Goal: Task Accomplishment & Management: Use online tool/utility

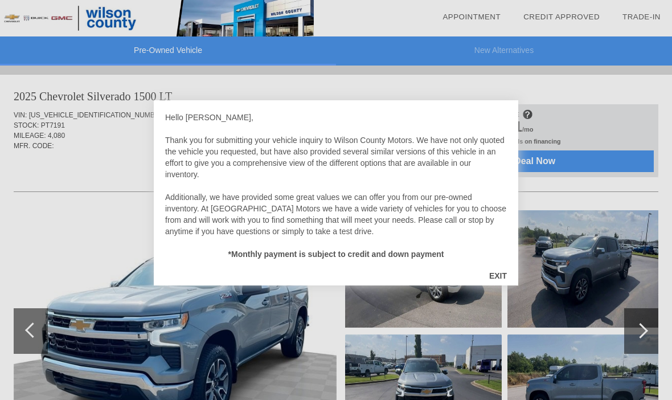
scroll to position [16, 0]
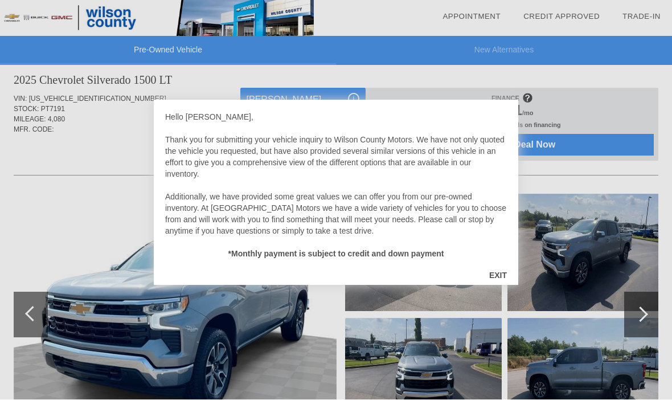
click at [499, 273] on div "EXIT" at bounding box center [498, 276] width 40 height 34
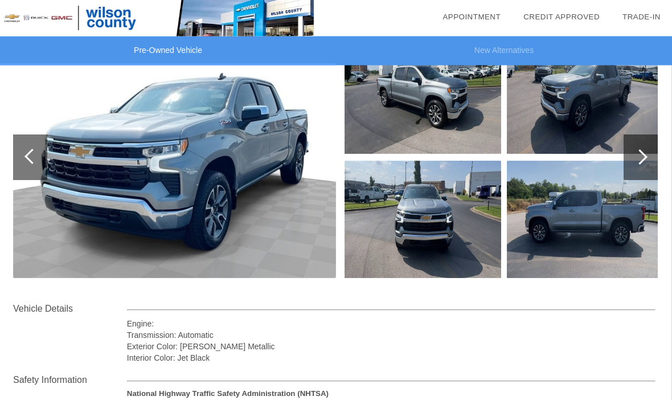
scroll to position [173, 0]
click at [651, 160] on div at bounding box center [641, 158] width 34 height 46
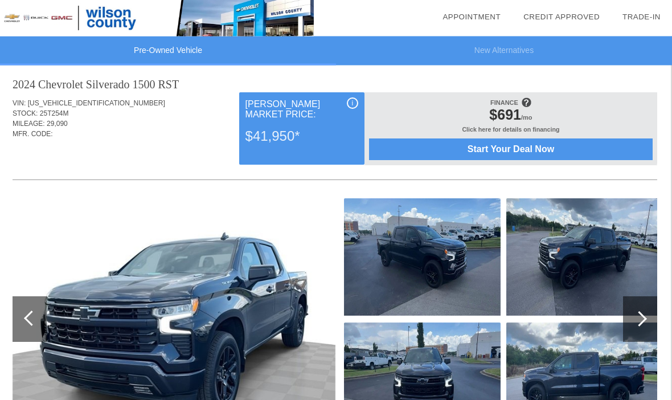
scroll to position [724, 1]
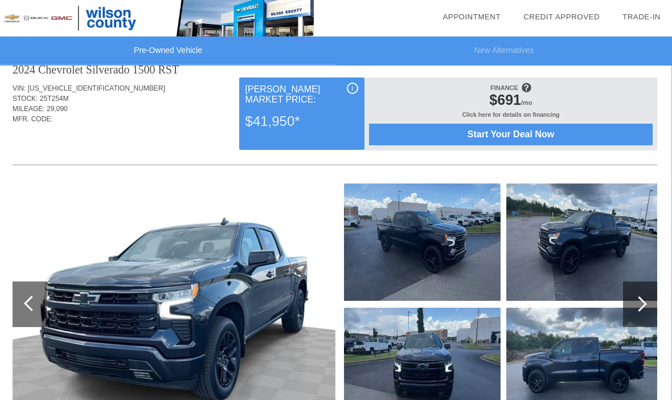
click at [63, 337] on img at bounding box center [174, 303] width 323 height 241
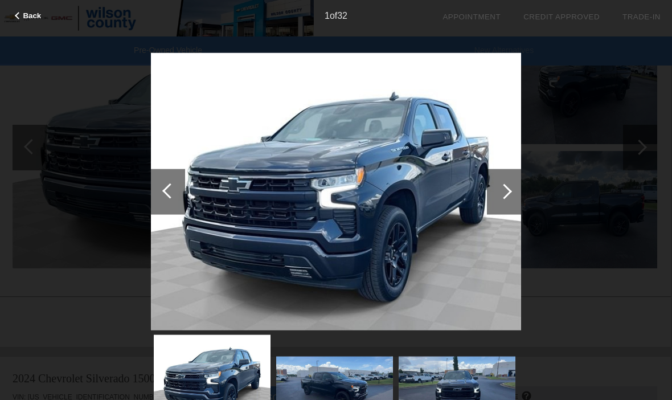
scroll to position [889, 1]
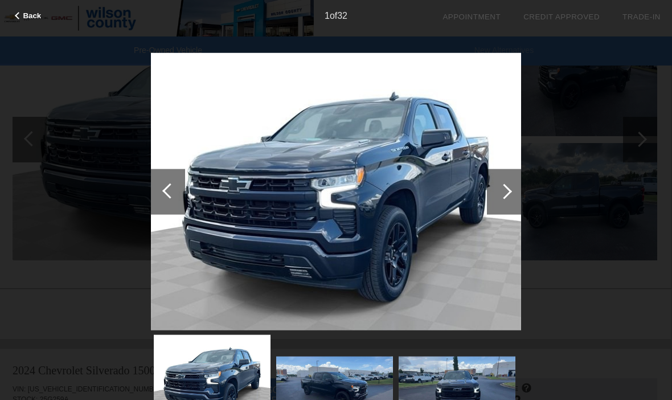
click at [498, 183] on div at bounding box center [504, 192] width 34 height 46
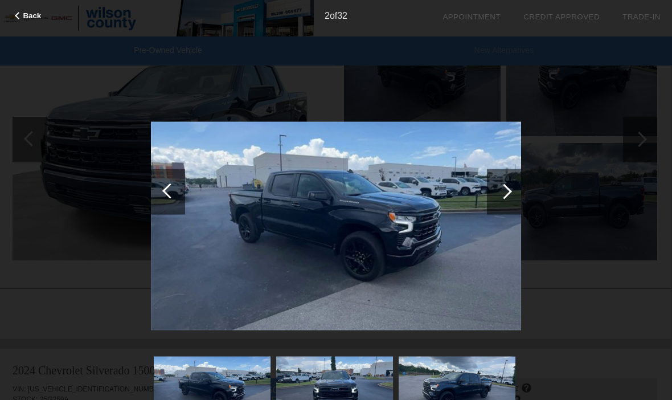
click at [501, 184] on div at bounding box center [504, 192] width 34 height 46
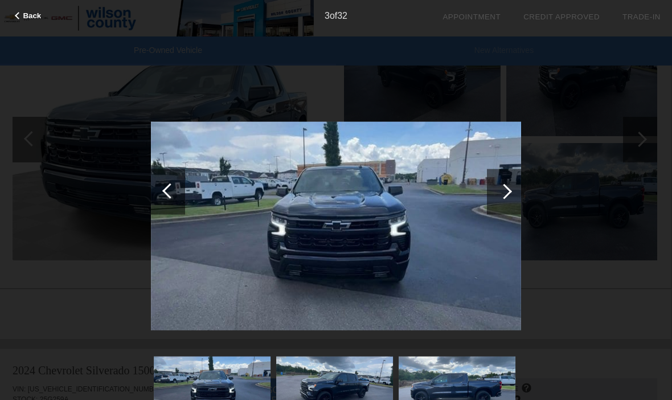
click at [507, 193] on div at bounding box center [504, 190] width 15 height 15
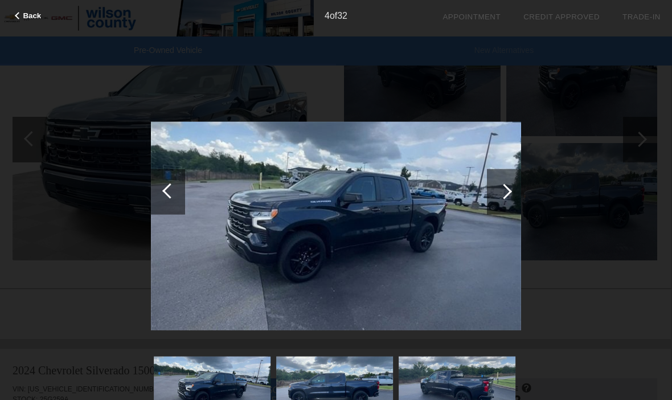
click at [493, 183] on div at bounding box center [504, 192] width 34 height 46
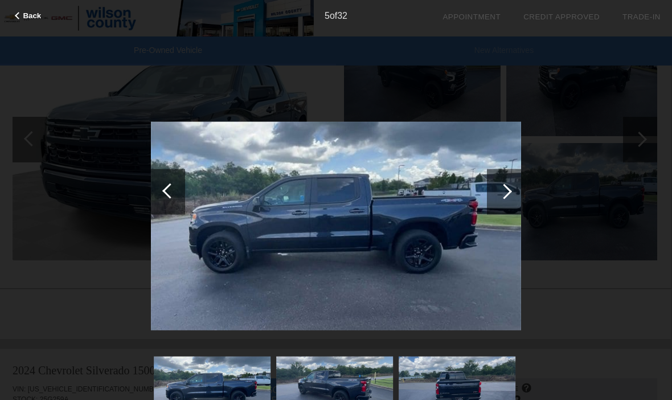
click at [493, 190] on div at bounding box center [504, 192] width 34 height 46
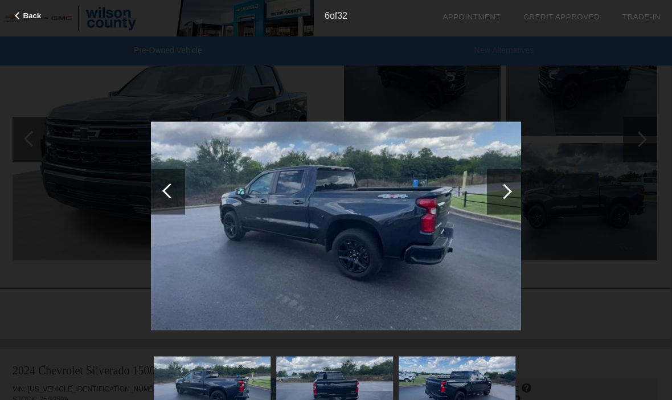
click at [491, 186] on div at bounding box center [504, 192] width 34 height 46
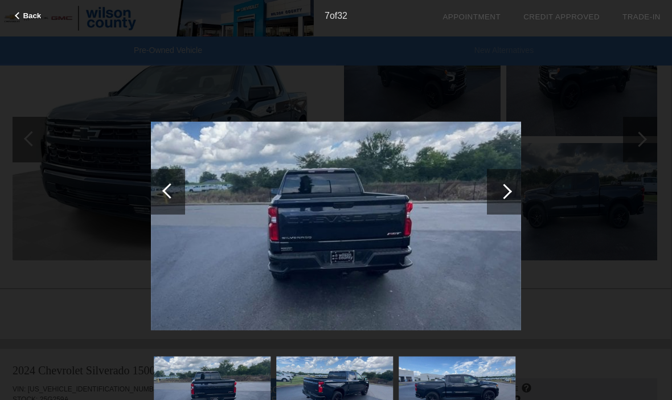
click at [497, 195] on div at bounding box center [504, 192] width 34 height 46
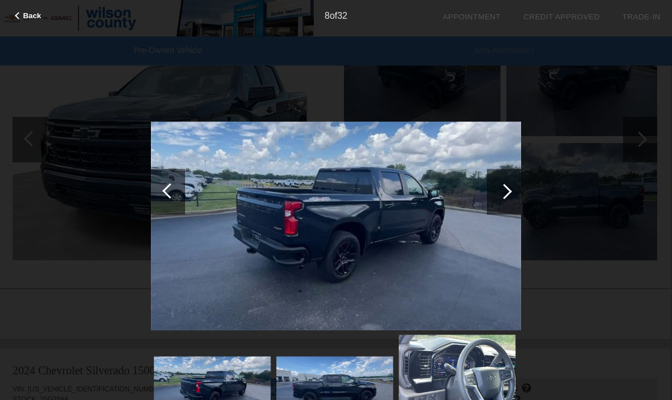
click at [495, 193] on div at bounding box center [504, 192] width 34 height 46
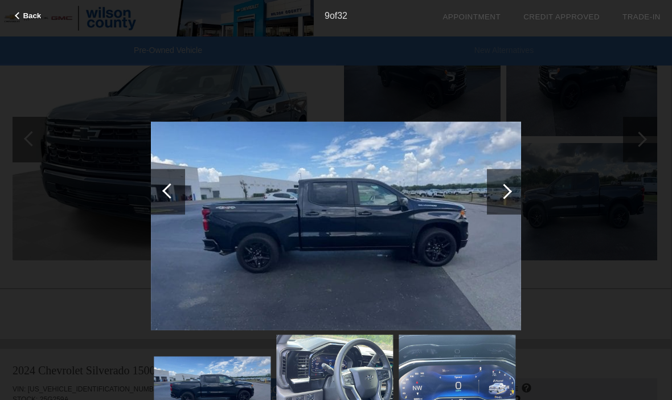
click at [499, 195] on div at bounding box center [504, 192] width 34 height 46
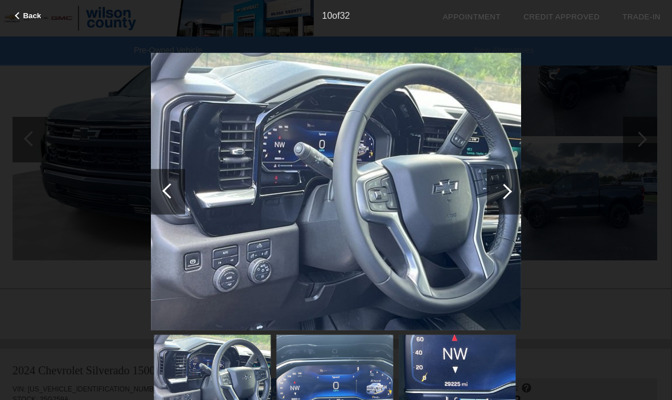
click at [505, 185] on div at bounding box center [504, 190] width 15 height 15
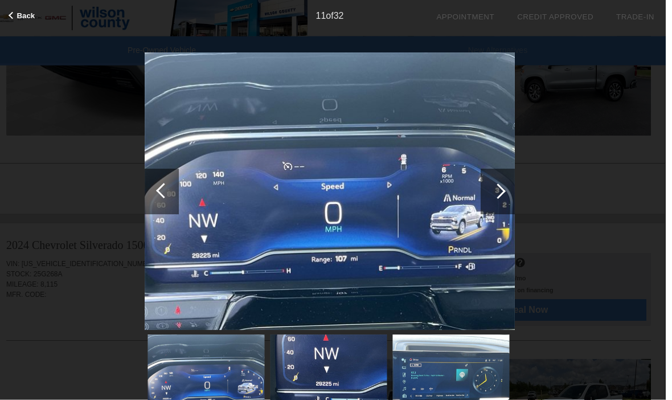
scroll to position [1471, 1]
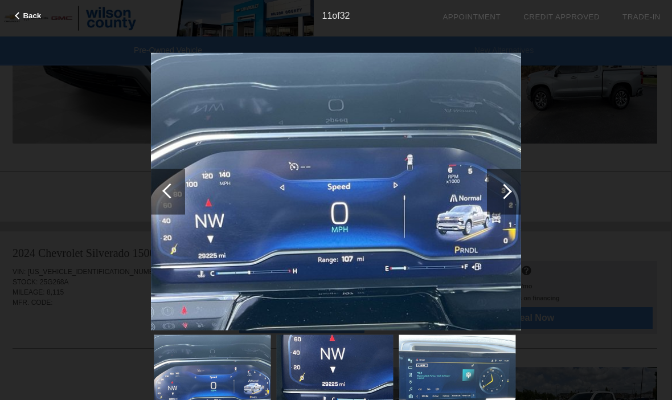
click at [33, 18] on span "Back" at bounding box center [32, 15] width 18 height 9
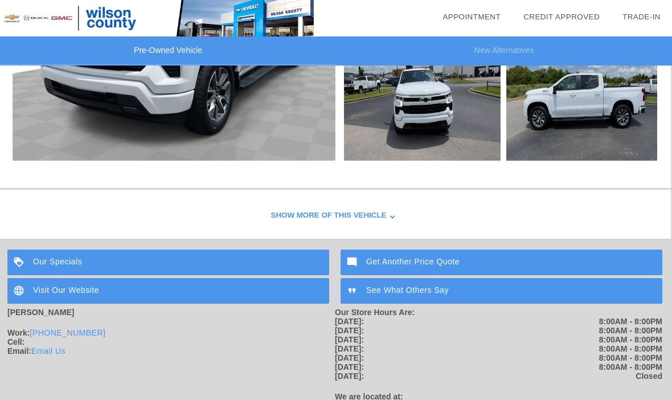
scroll to position [1954, 1]
